Goal: Transaction & Acquisition: Obtain resource

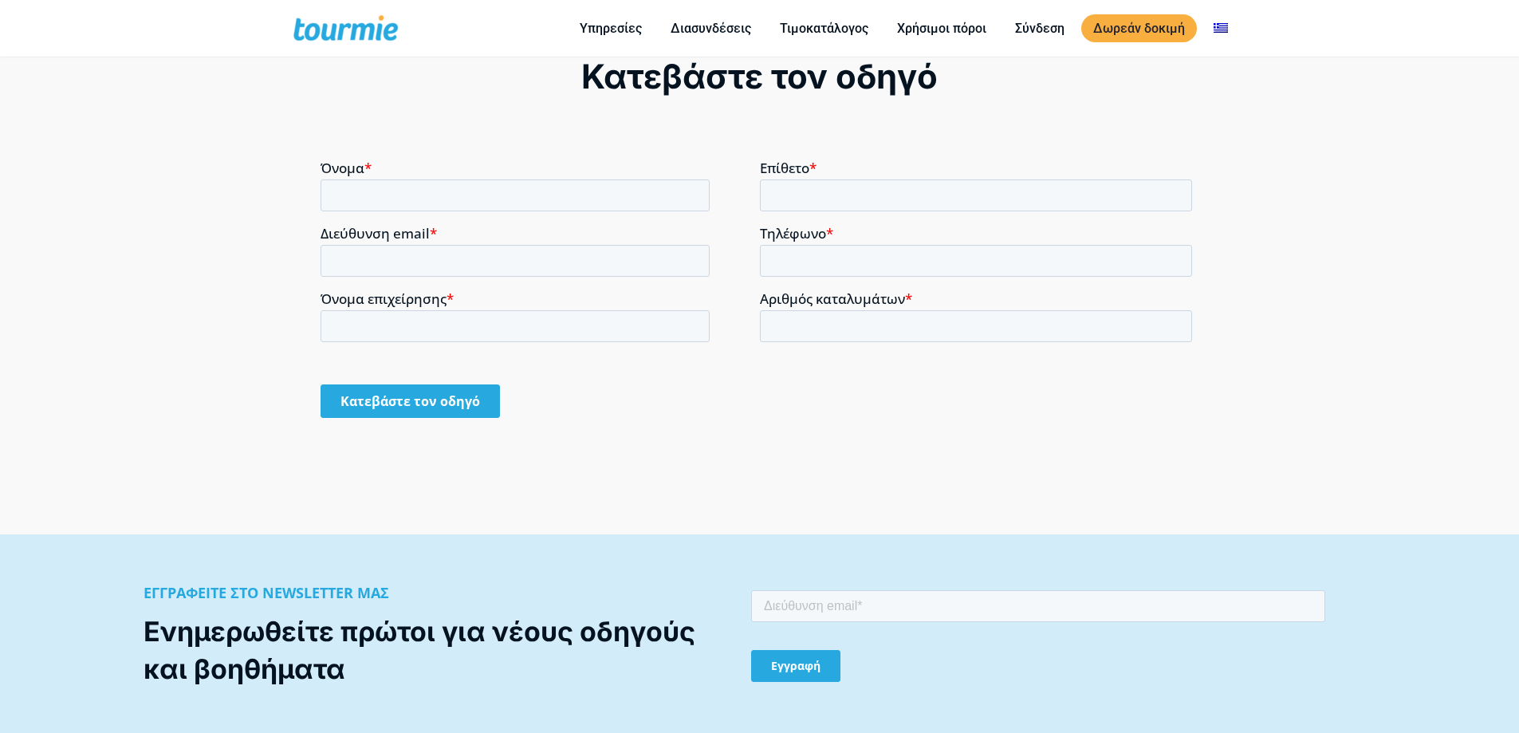
type input "ΤΑΣΟΣ"
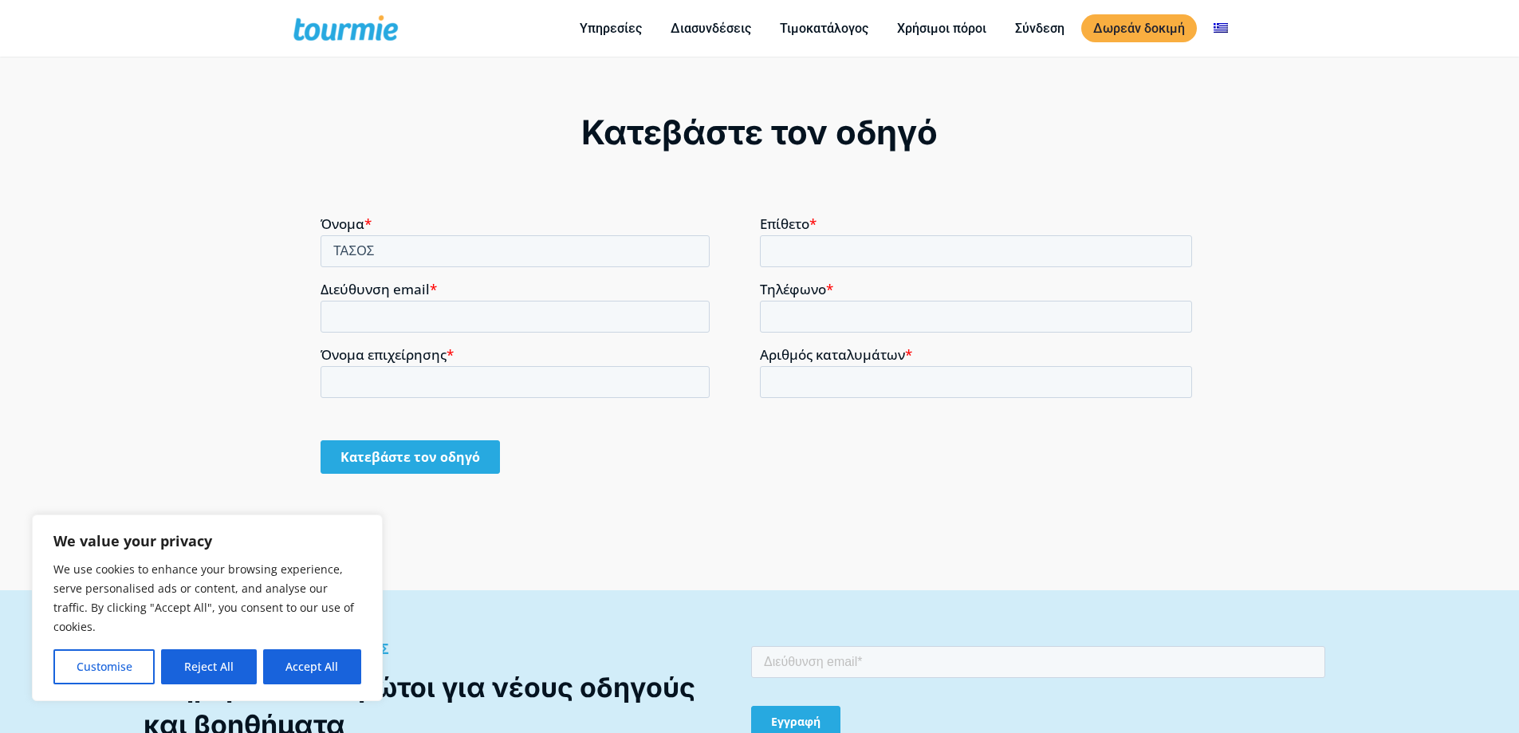
scroll to position [1235, 0]
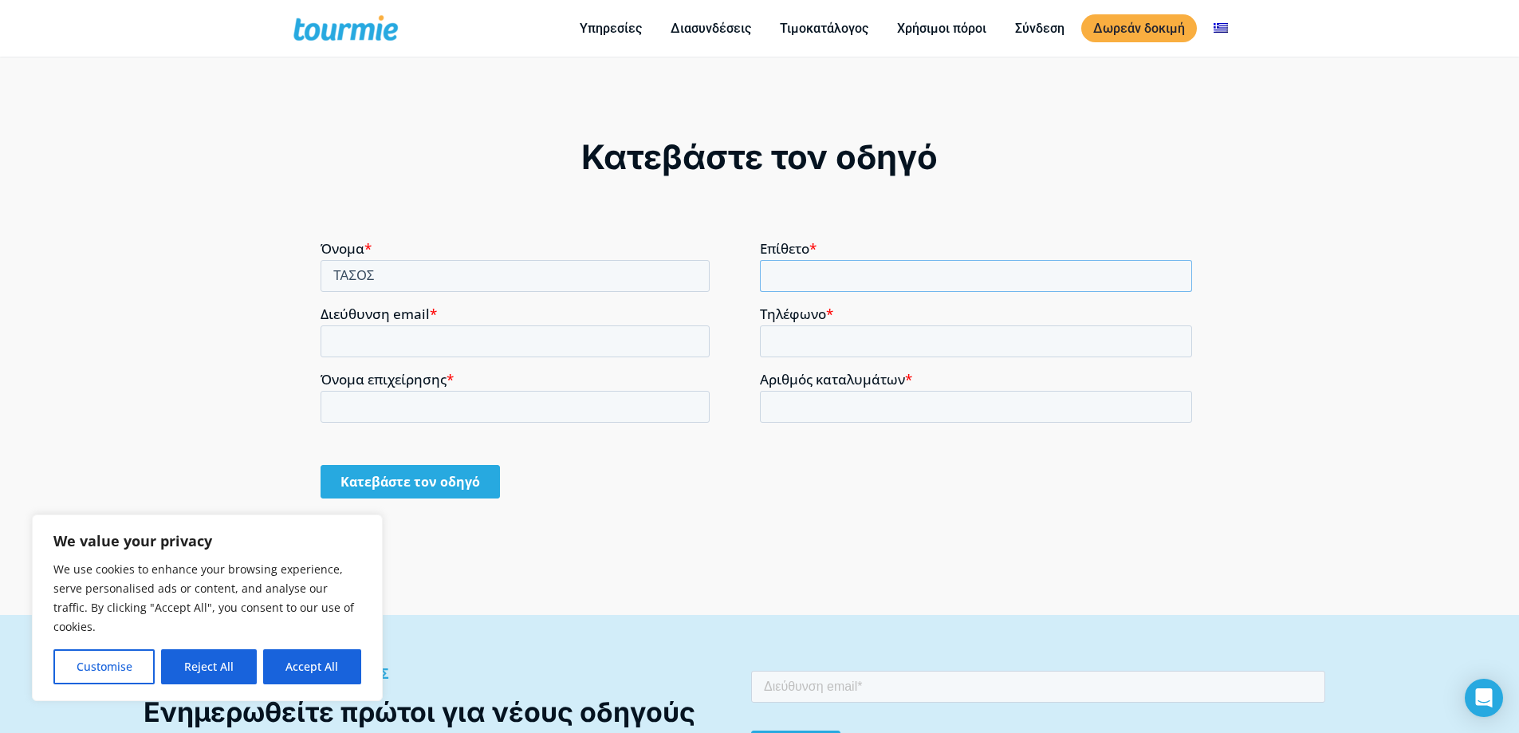
click at [827, 269] on input "Επίθετο *" at bounding box center [976, 275] width 433 height 32
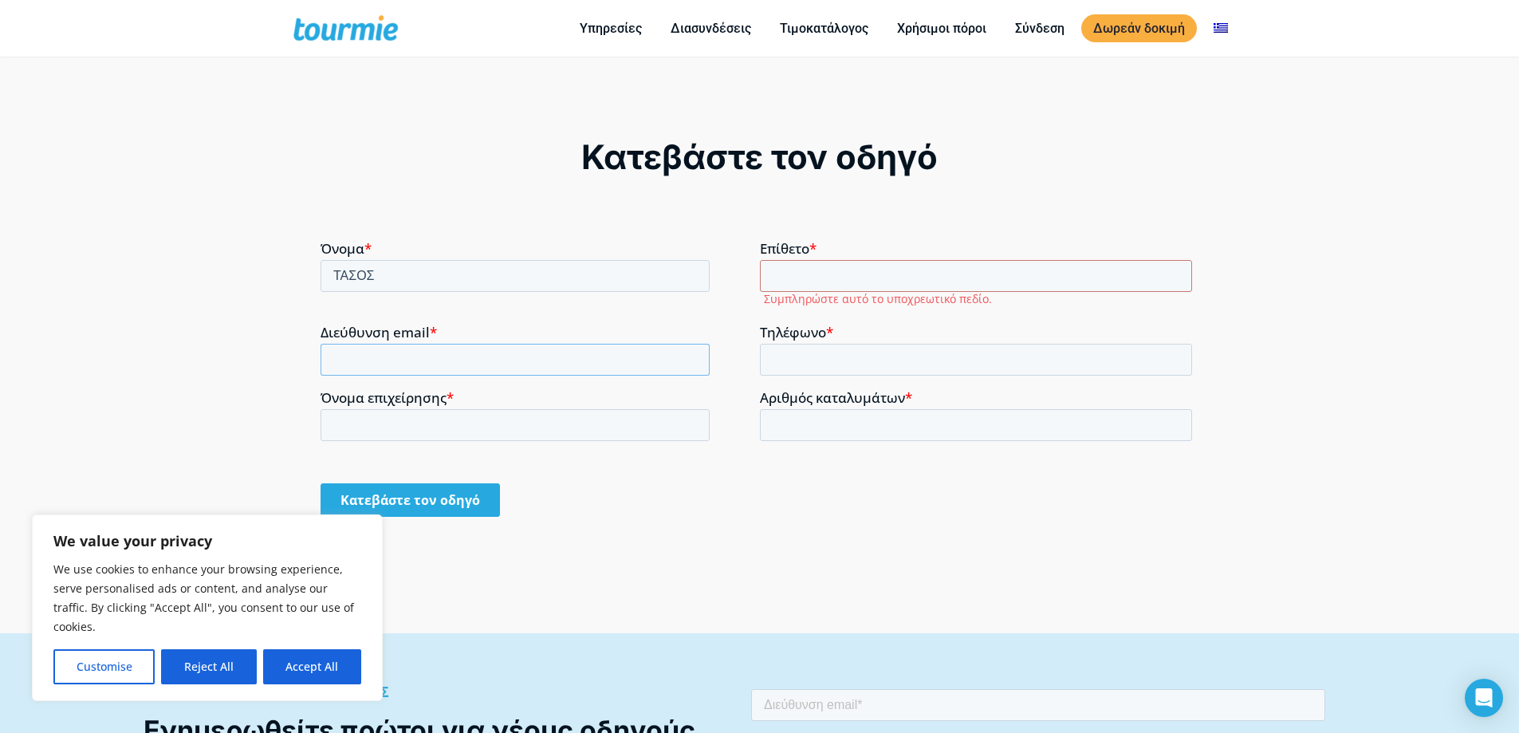
click at [655, 336] on div "Διεύθυνση email *" at bounding box center [539, 349] width 439 height 51
type input "[EMAIL_ADDRESS][DOMAIN_NAME]"
click at [833, 277] on input "Επίθετο *" at bounding box center [976, 275] width 433 height 32
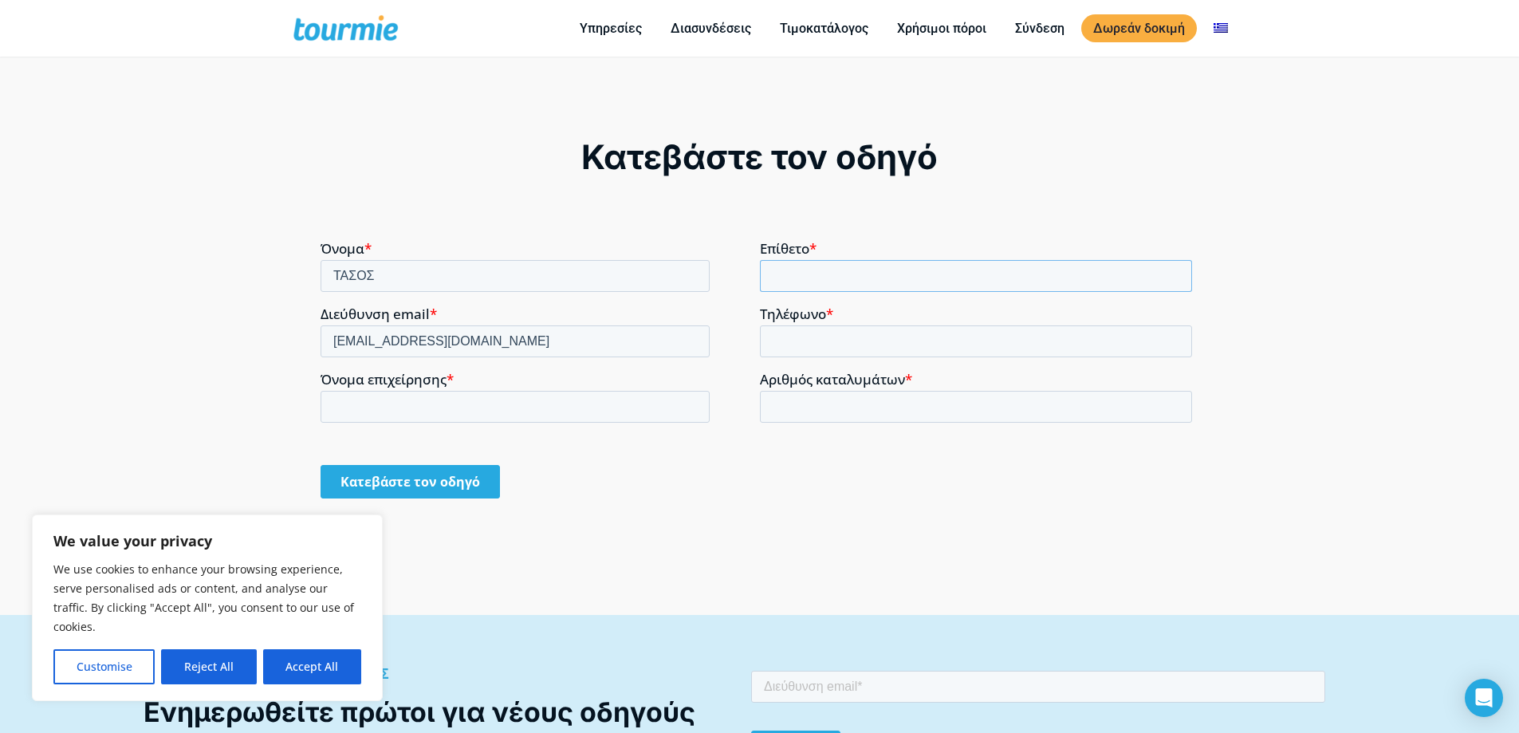
type input "[PERSON_NAME]"
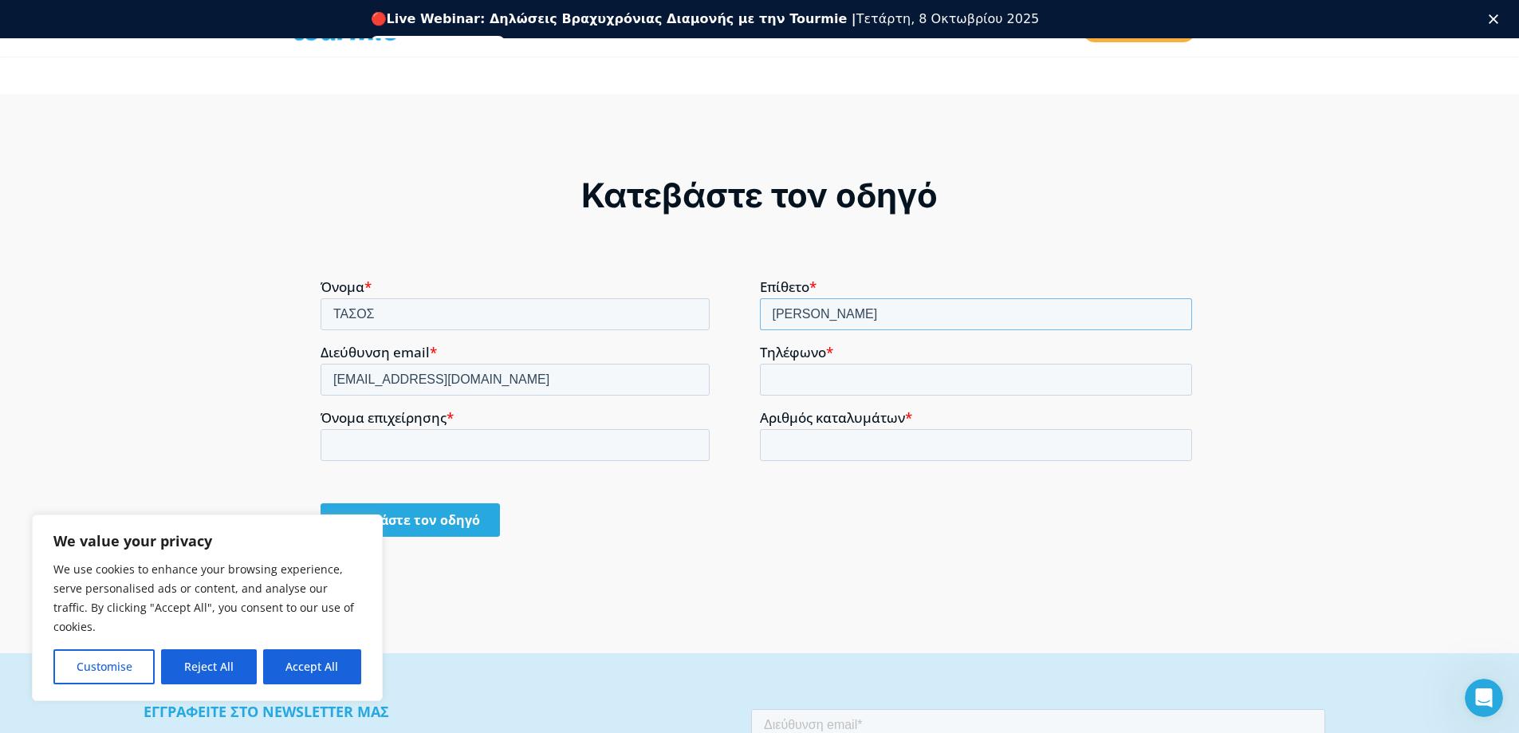
scroll to position [0, 0]
click at [864, 375] on input "Τηλέφωνο *" at bounding box center [976, 379] width 433 height 32
type input "[PHONE_NUMBER]"
click at [551, 442] on input "Όνομα επιχείρησης *" at bounding box center [514, 444] width 389 height 32
type input "ALPHA MARKETING [GEOGRAPHIC_DATA]"
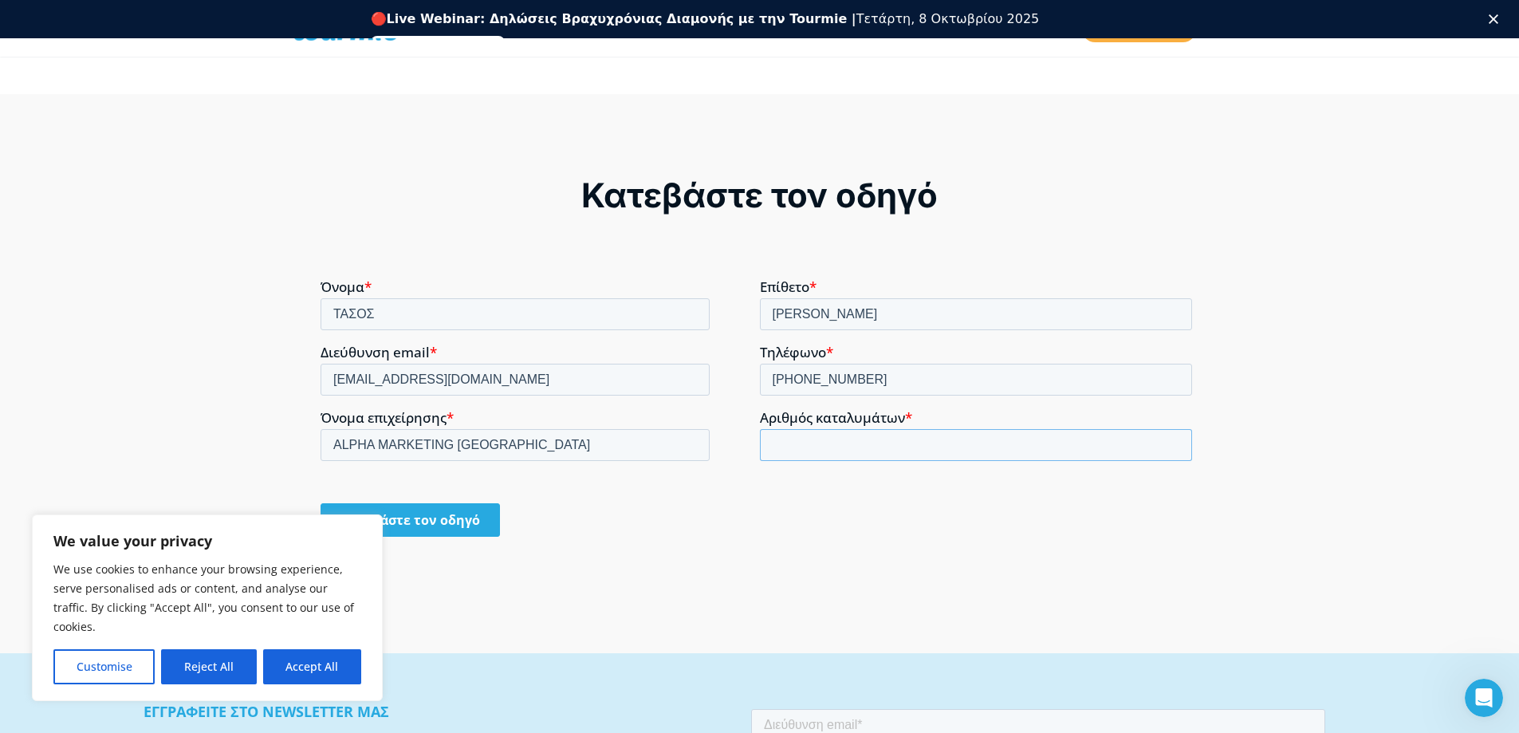
click at [921, 449] on input "Αριθμός καταλυμάτων *" at bounding box center [976, 444] width 433 height 32
click at [1175, 438] on input "1" at bounding box center [976, 444] width 433 height 32
type input "2"
click at [1175, 438] on input "2" at bounding box center [976, 444] width 433 height 32
click at [450, 524] on input "Κατεβάστε τον οδηγό" at bounding box center [409, 518] width 179 height 33
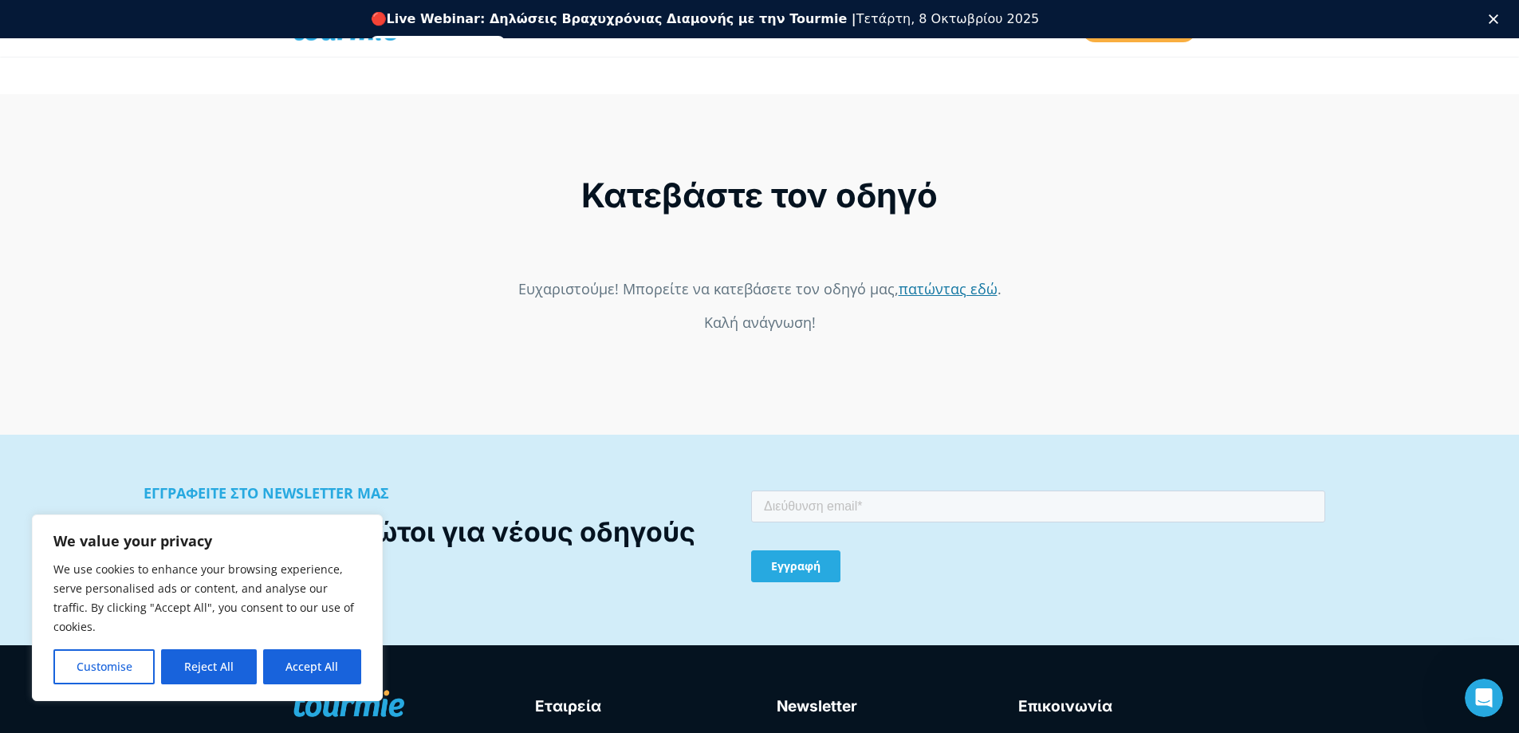
click at [969, 293] on link "πατώντας εδώ" at bounding box center [947, 287] width 99 height 19
